Goal: Check status: Check status

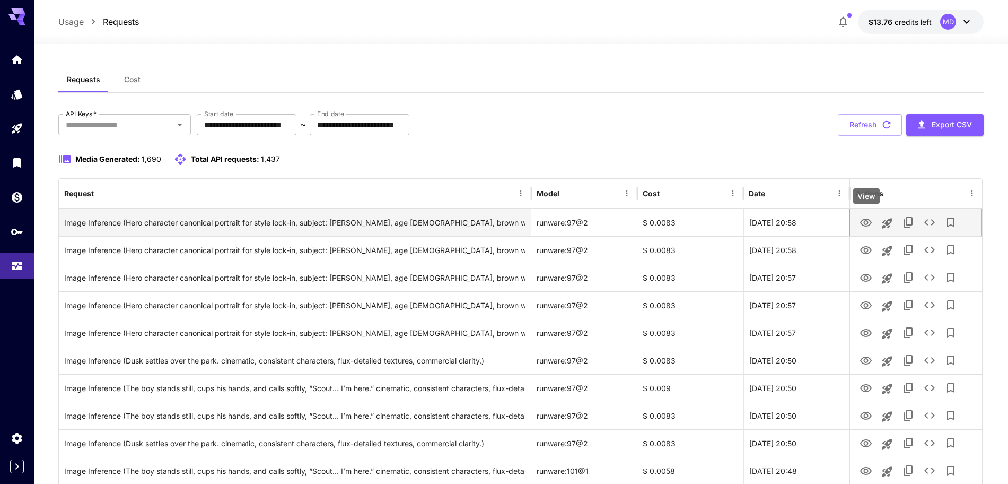
click at [871, 224] on icon "View" at bounding box center [866, 223] width 12 height 8
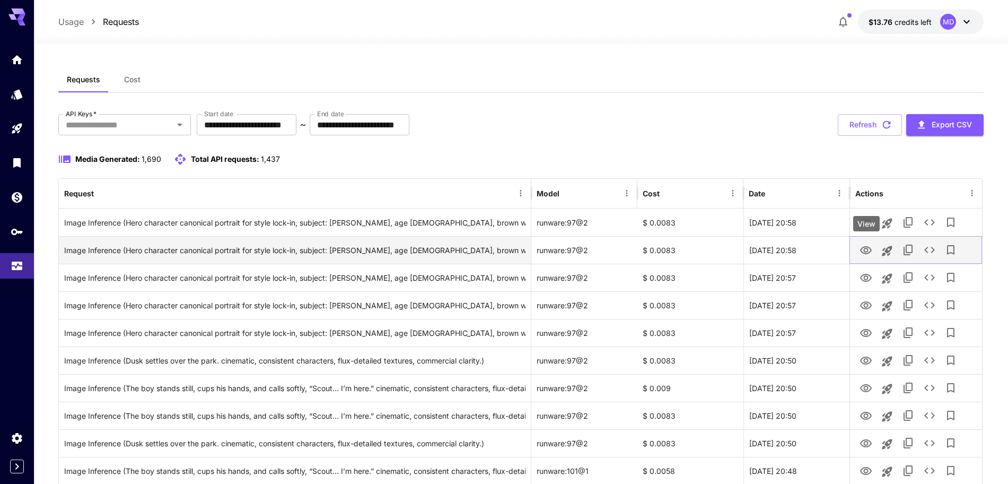
click at [863, 254] on icon "View" at bounding box center [866, 250] width 13 height 13
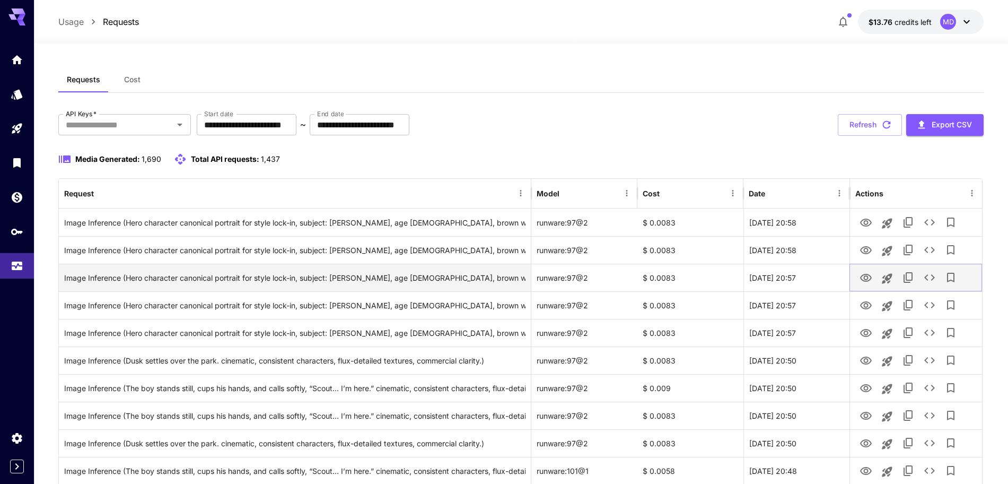
click at [863, 277] on icon "View" at bounding box center [866, 278] width 13 height 13
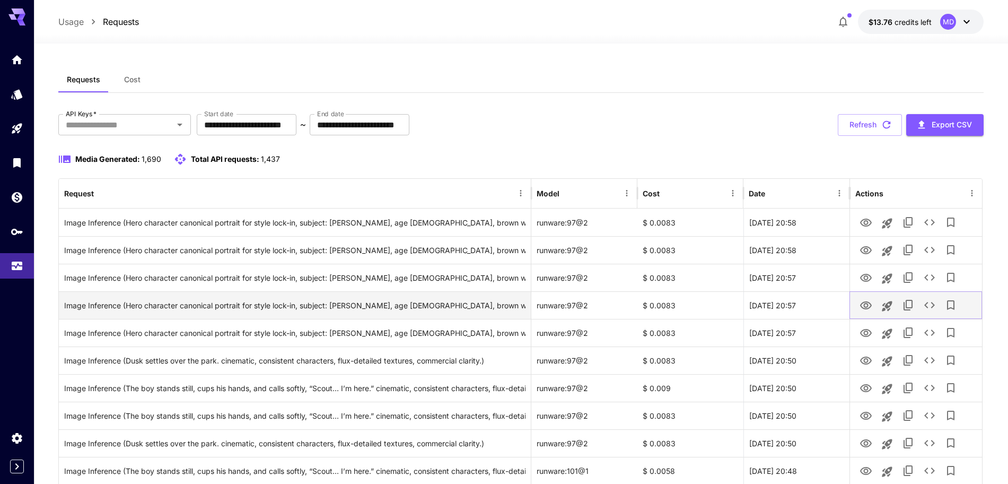
click at [864, 306] on icon "View" at bounding box center [866, 305] width 13 height 13
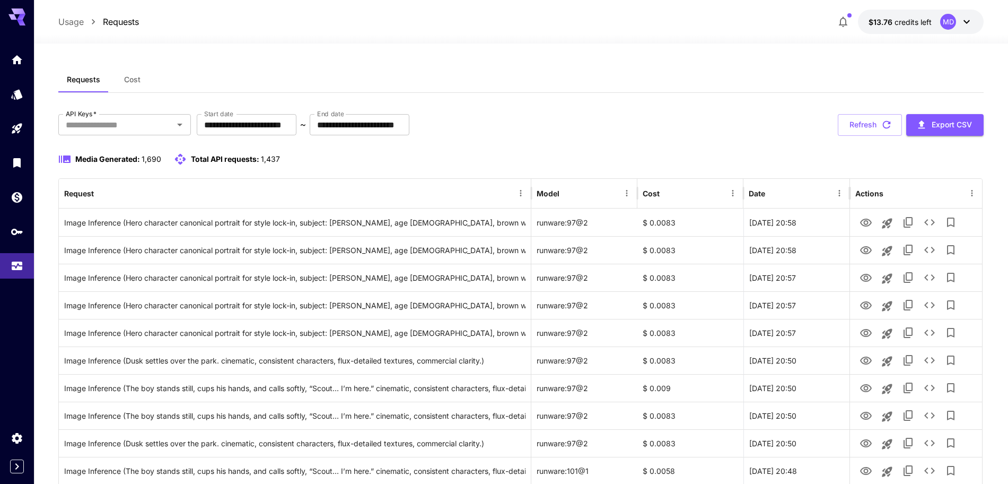
click at [735, 120] on div "**********" at bounding box center [521, 125] width 926 height 22
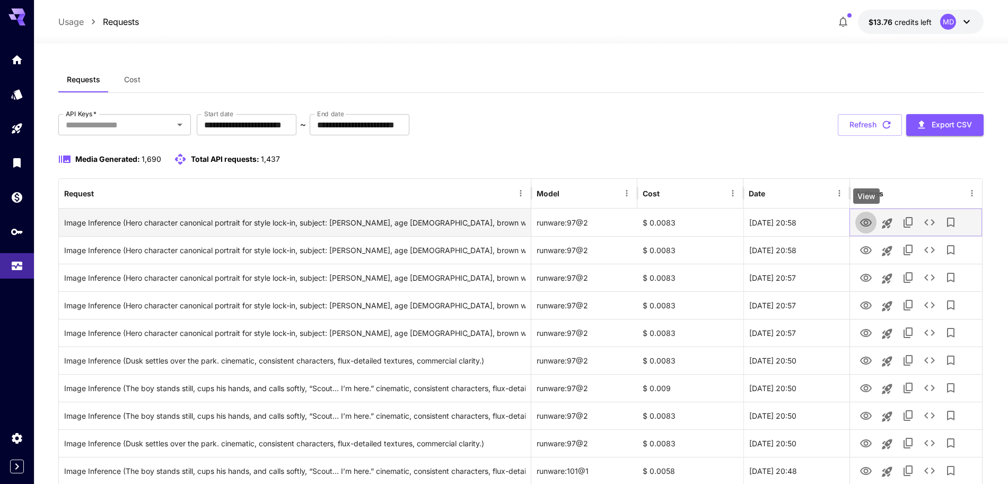
click at [865, 222] on icon "View" at bounding box center [866, 223] width 12 height 8
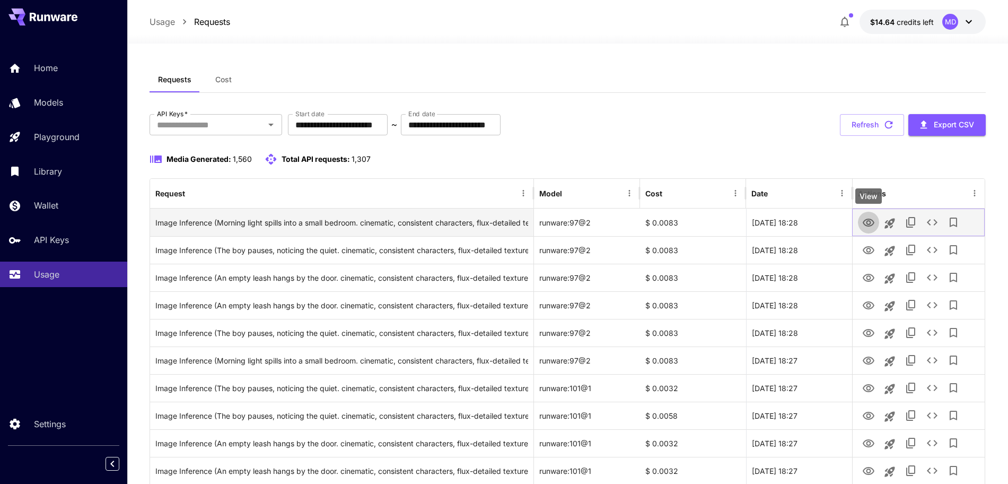
click at [871, 230] on button "View" at bounding box center [868, 222] width 21 height 22
click at [871, 221] on icon "View" at bounding box center [869, 222] width 13 height 13
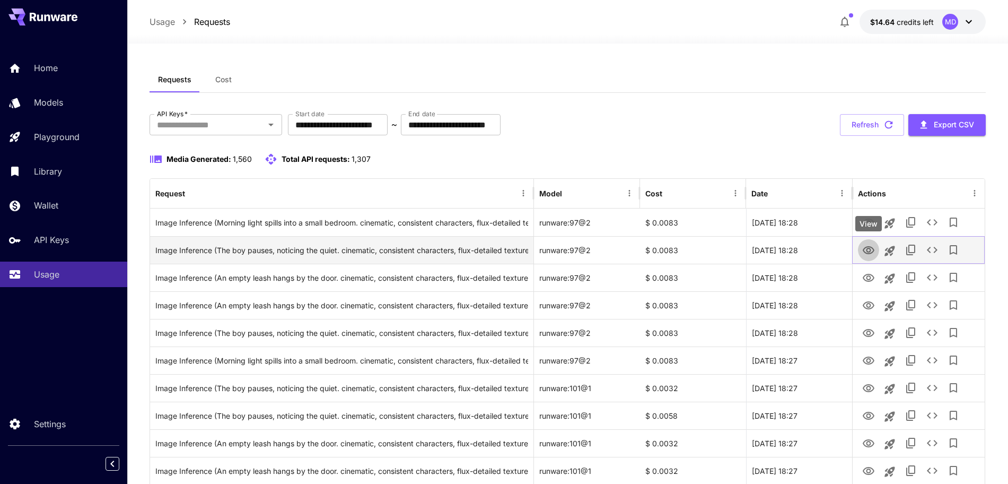
click at [872, 247] on icon "View" at bounding box center [869, 250] width 12 height 8
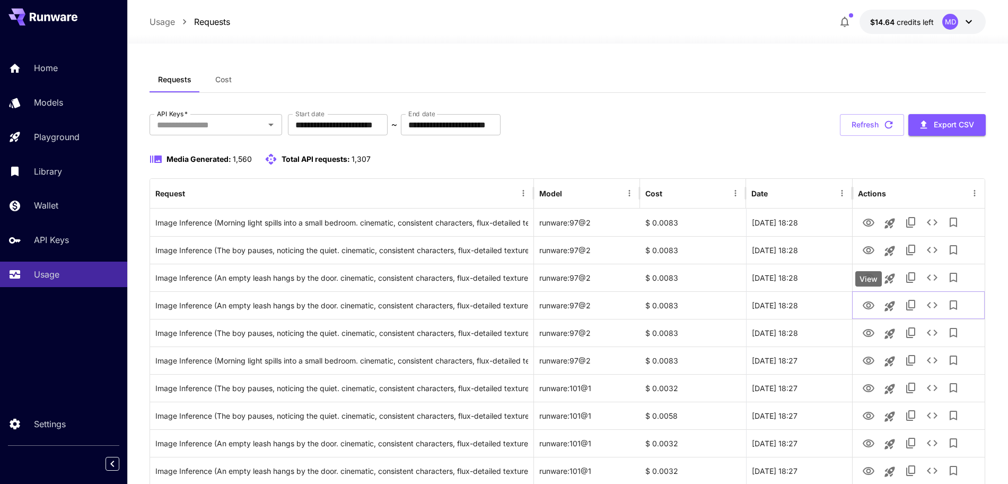
click at [868, 275] on div "View" at bounding box center [869, 278] width 27 height 15
click at [871, 275] on icon "View" at bounding box center [869, 278] width 12 height 8
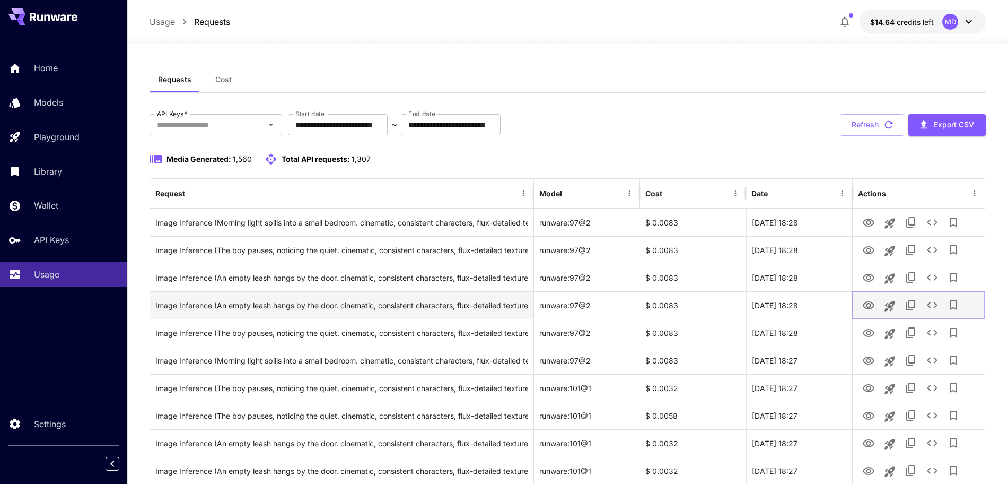
click at [871, 304] on icon "View" at bounding box center [869, 305] width 13 height 13
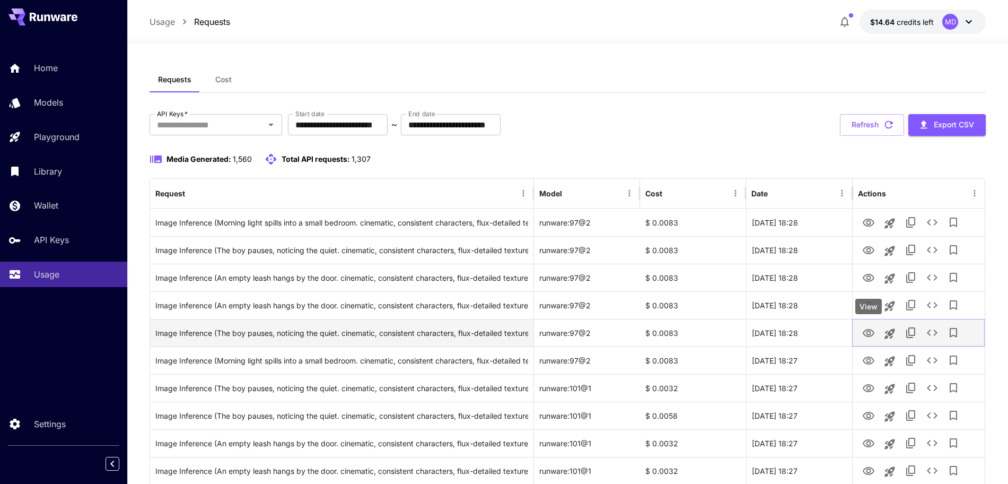
click at [865, 335] on icon "View" at bounding box center [869, 333] width 12 height 8
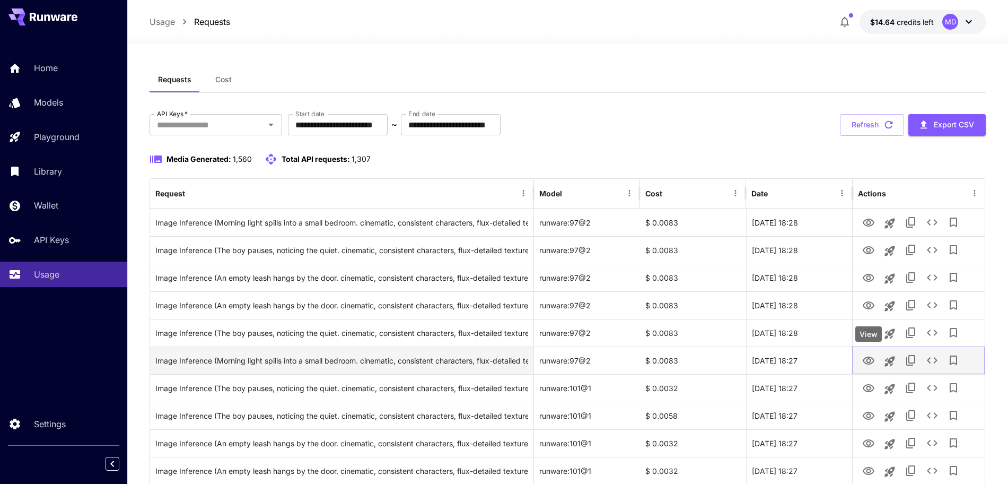
click at [868, 365] on icon "View" at bounding box center [869, 360] width 13 height 13
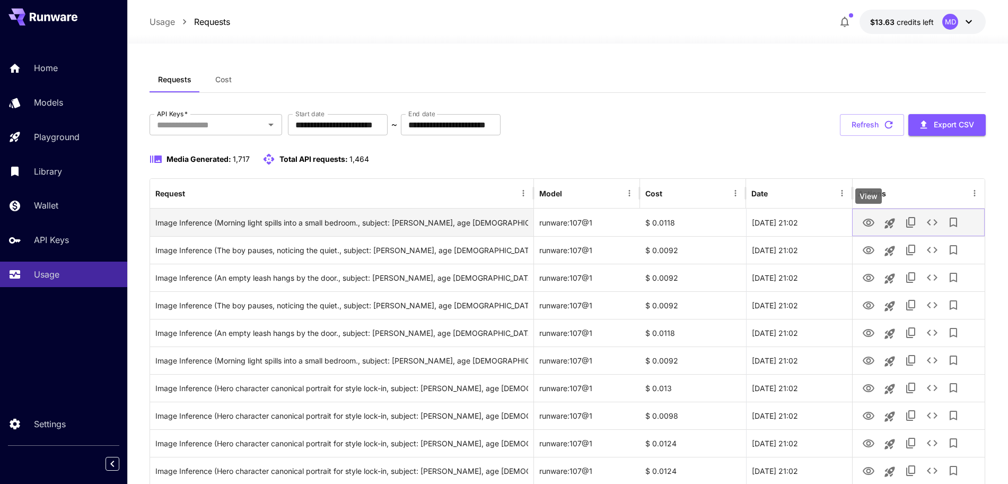
click at [871, 219] on icon "View" at bounding box center [869, 223] width 12 height 8
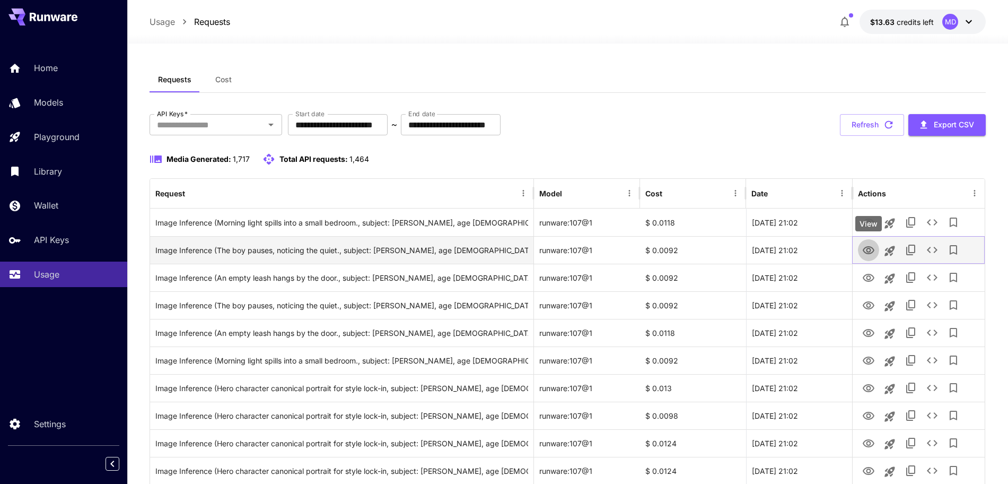
click at [865, 248] on icon "View" at bounding box center [869, 250] width 12 height 8
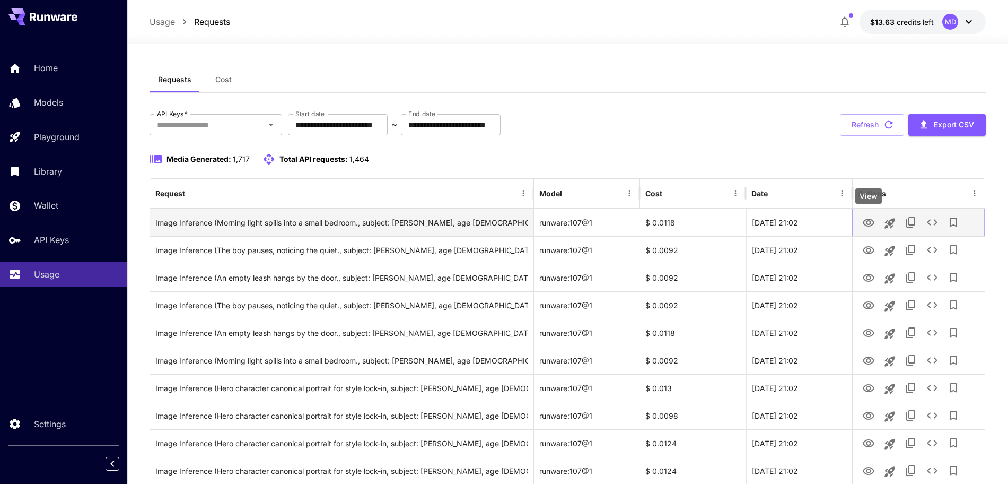
click at [868, 216] on icon "View" at bounding box center [869, 222] width 13 height 13
